Goal: Task Accomplishment & Management: Manage account settings

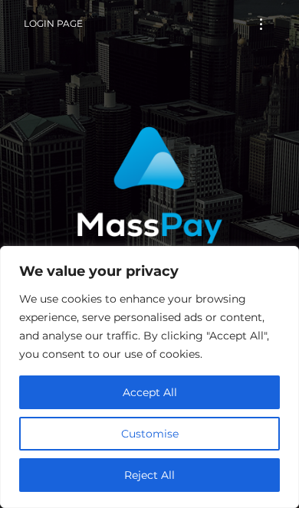
click at [202, 376] on button "Accept All" at bounding box center [149, 393] width 261 height 34
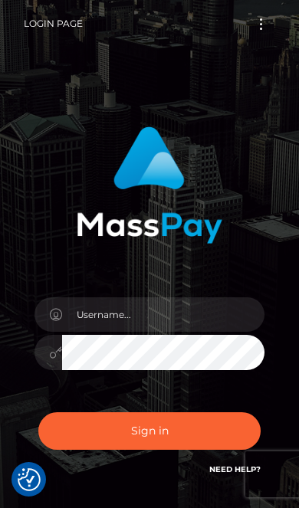
checkbox input "true"
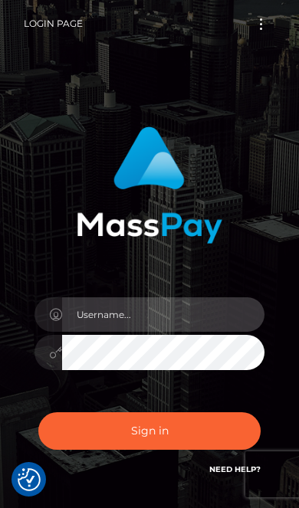
click at [208, 309] on input "text" at bounding box center [163, 314] width 202 height 34
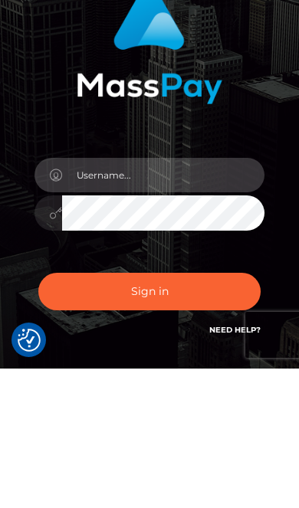
type input "ahmadrisan@hotmail.com"
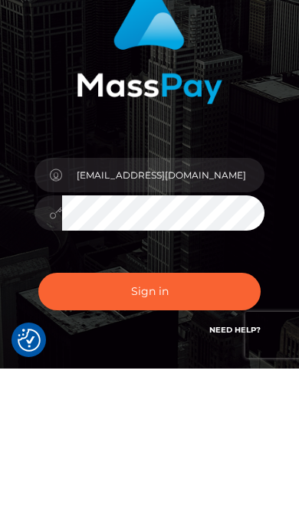
scroll to position [110, 0]
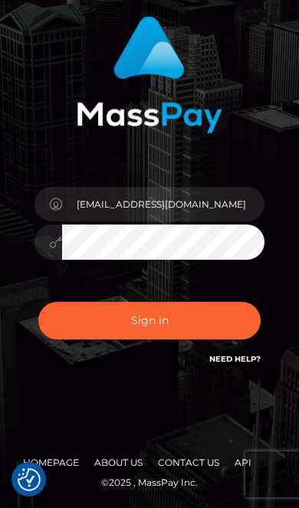
click at [210, 330] on button "Sign in" at bounding box center [149, 321] width 222 height 38
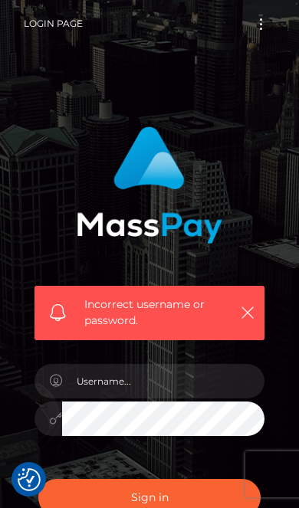
checkbox input "true"
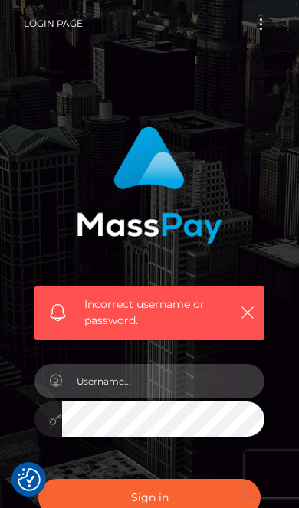
scroll to position [49, 0]
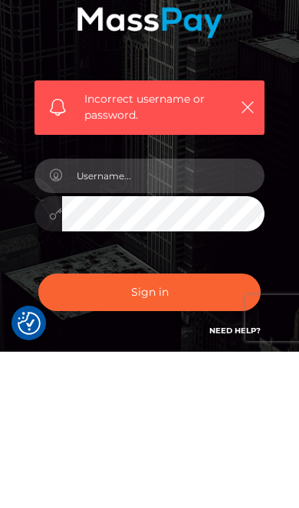
type input "[EMAIL_ADDRESS][DOMAIN_NAME]"
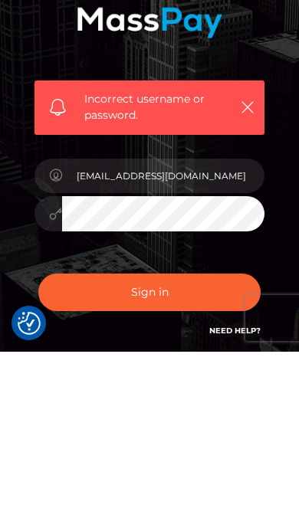
scroll to position [177, 0]
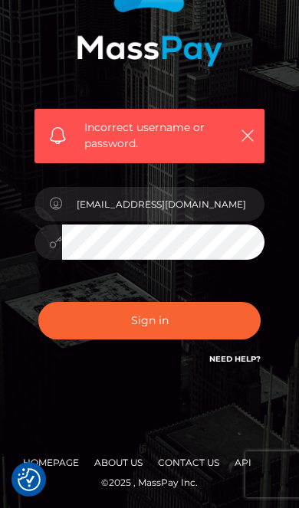
click at [233, 152] on div "Incorrect username or password." at bounding box center [149, 136] width 230 height 54
click at [241, 134] on icon "button" at bounding box center [247, 135] width 15 height 15
click at [249, 127] on button "button" at bounding box center [247, 135] width 19 height 19
click at [246, 355] on link "Need Help?" at bounding box center [234, 359] width 51 height 10
click at [244, 134] on icon "button" at bounding box center [247, 135] width 15 height 15
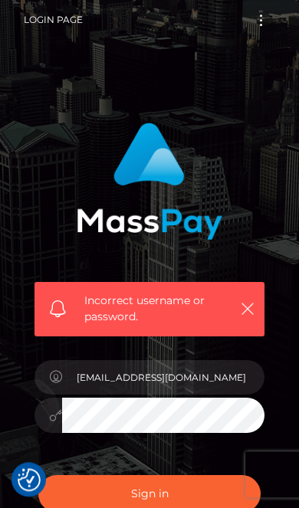
scroll to position [0, 0]
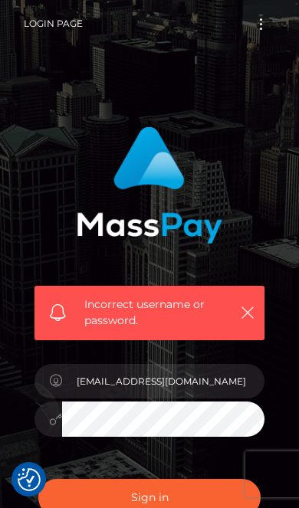
click at [258, 34] on button "Toggle navigation" at bounding box center [261, 24] width 28 height 21
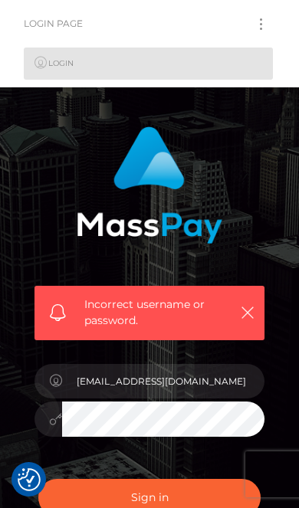
click at [176, 157] on img at bounding box center [150, 184] width 146 height 117
click at [140, 68] on link "Login" at bounding box center [148, 64] width 249 height 32
